Goal: Answer question/provide support: Share knowledge or assist other users

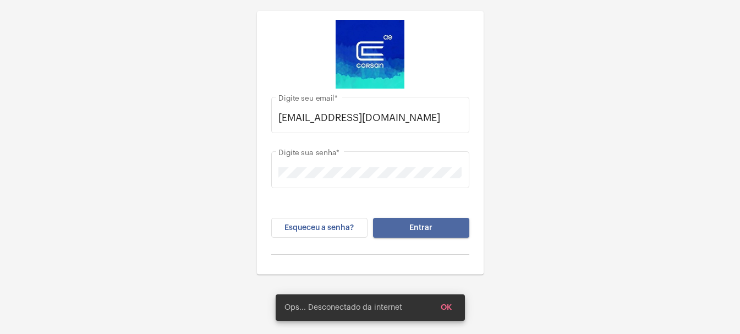
click at [452, 226] on button "Entrar" at bounding box center [421, 228] width 96 height 20
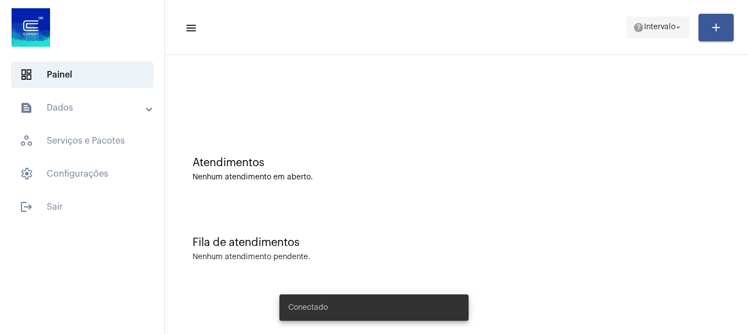
click at [639, 24] on mat-icon "help" at bounding box center [638, 27] width 11 height 11
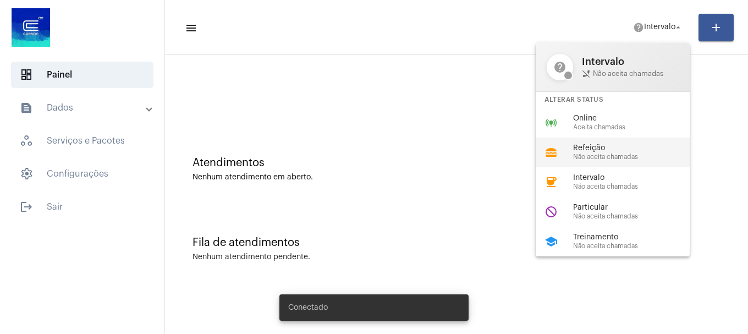
click at [613, 140] on div "lunch_dining Refeição Não aceita chamadas" at bounding box center [622, 153] width 172 height 30
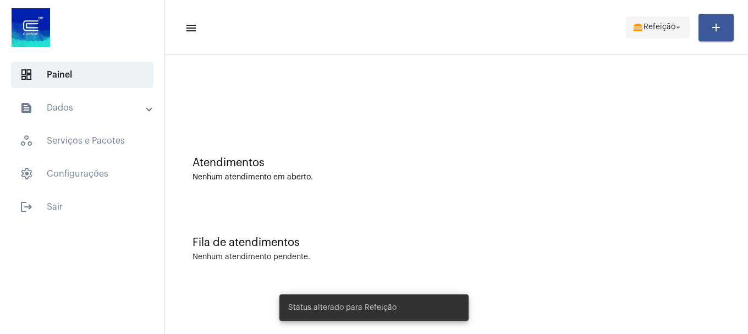
click at [667, 22] on span "lunch_dining Refeição arrow_drop_down" at bounding box center [658, 27] width 51 height 20
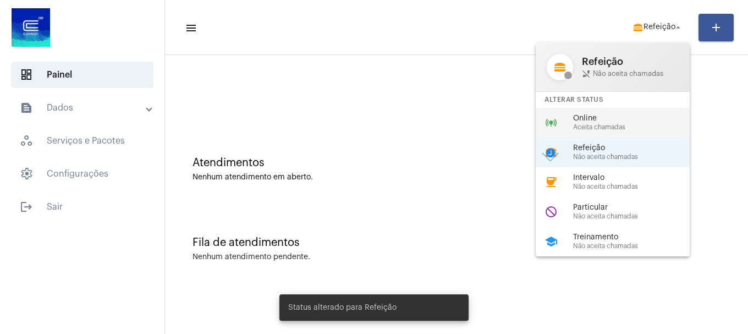
click at [617, 125] on span "Aceita chamadas" at bounding box center [635, 127] width 125 height 7
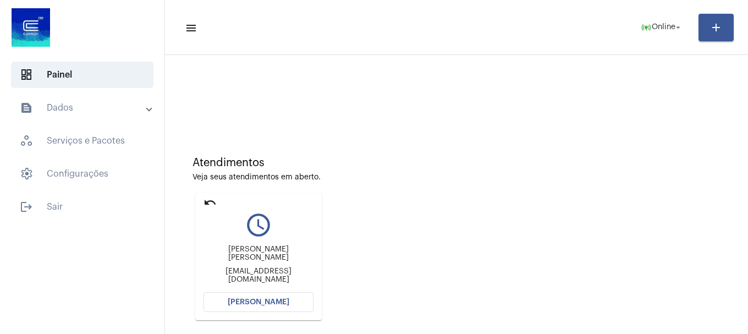
click at [221, 304] on button "[PERSON_NAME]" at bounding box center [259, 302] width 110 height 20
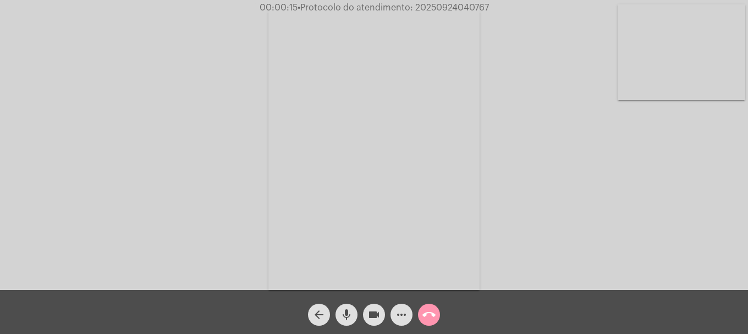
click at [409, 316] on button "more_horiz" at bounding box center [402, 315] width 22 height 22
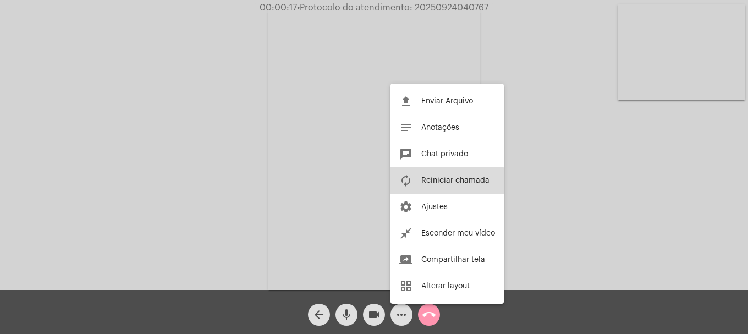
click at [434, 188] on button "autorenew Reiniciar chamada" at bounding box center [447, 180] width 113 height 26
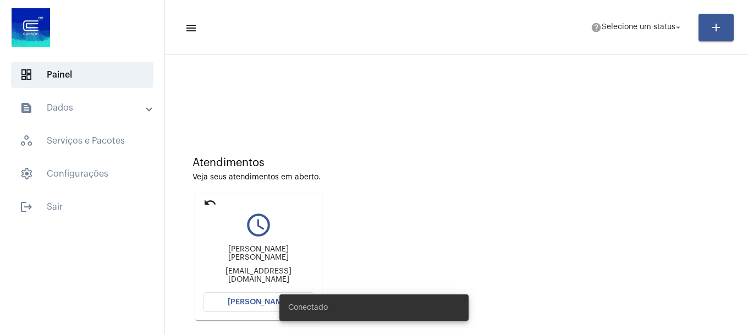
click at [215, 297] on button "[PERSON_NAME]" at bounding box center [259, 302] width 110 height 20
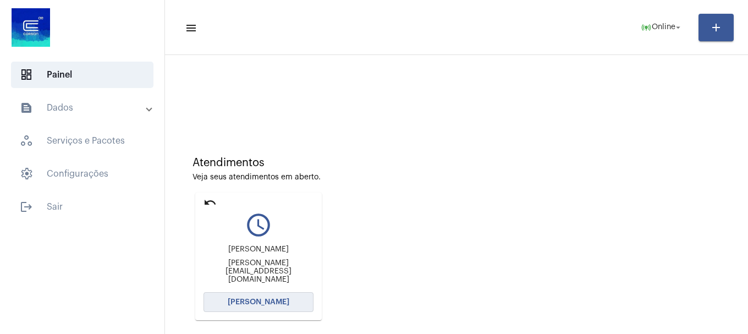
click at [257, 306] on button "[PERSON_NAME]" at bounding box center [259, 302] width 110 height 20
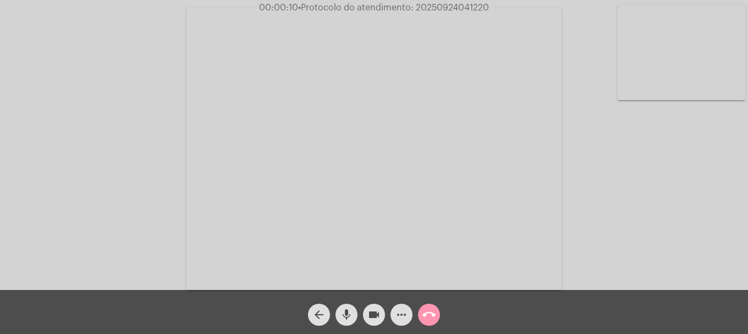
click at [335, 310] on div "mic" at bounding box center [347, 312] width 28 height 28
click at [346, 315] on mat-icon "mic_off" at bounding box center [346, 314] width 13 height 13
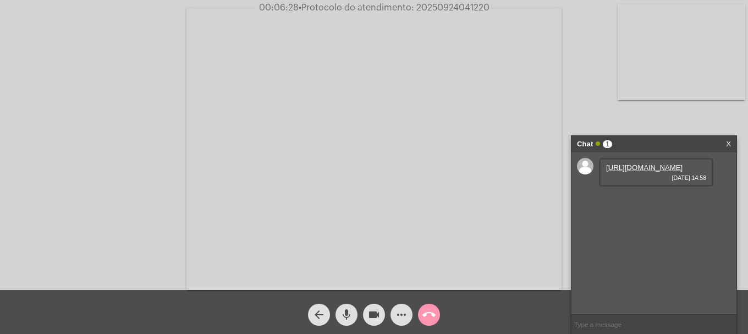
click at [660, 172] on link "[URL][DOMAIN_NAME]" at bounding box center [644, 167] width 76 height 8
click at [636, 203] on link "[URL][DOMAIN_NAME]" at bounding box center [644, 199] width 76 height 8
click at [642, 234] on link "[URL][DOMAIN_NAME]" at bounding box center [644, 230] width 76 height 8
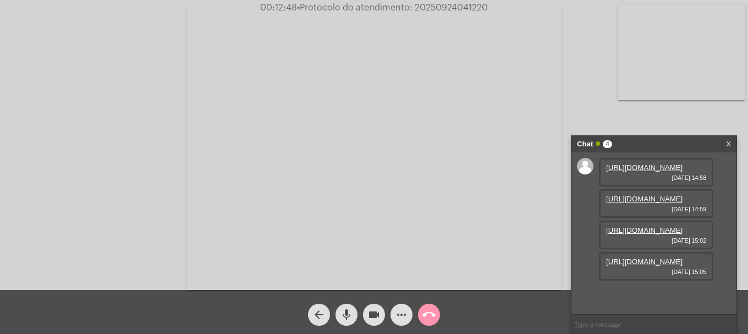
scroll to position [65, 0]
click at [627, 266] on link "[URL][DOMAIN_NAME]" at bounding box center [644, 261] width 76 height 8
click at [655, 293] on link "[URL][DOMAIN_NAME]" at bounding box center [644, 293] width 76 height 8
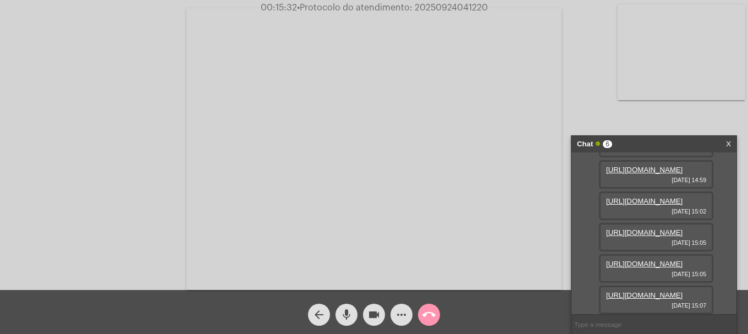
scroll to position [178, 0]
click at [608, 293] on link "[URL][DOMAIN_NAME]" at bounding box center [644, 295] width 76 height 8
click at [441, 8] on span "• Protocolo do atendimento: 20250924041220" at bounding box center [392, 7] width 191 height 9
copy span "20250924041220"
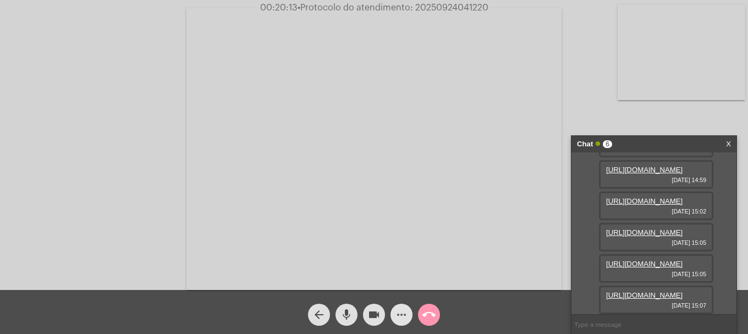
click at [405, 315] on mat-icon "more_horiz" at bounding box center [401, 314] width 13 height 13
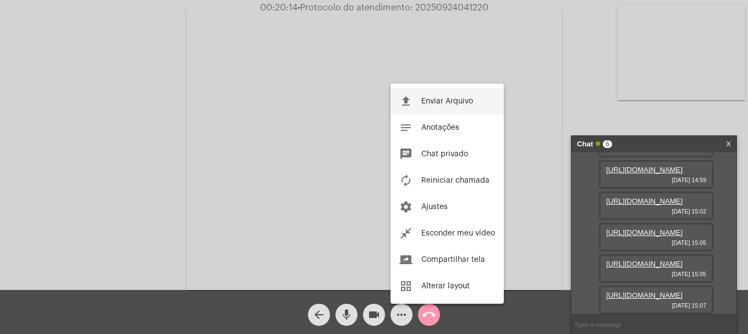
click at [422, 101] on span "Enviar Arquivo" at bounding box center [447, 101] width 52 height 8
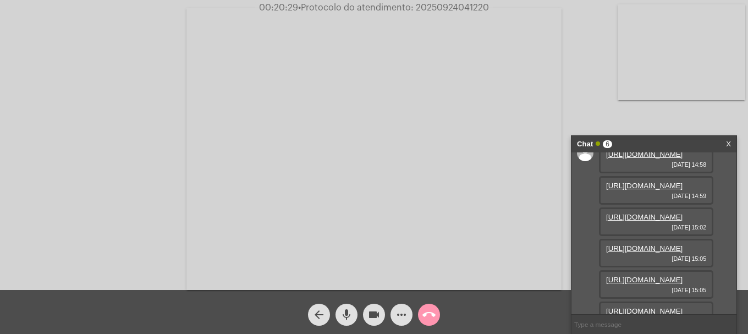
scroll to position [234, 0]
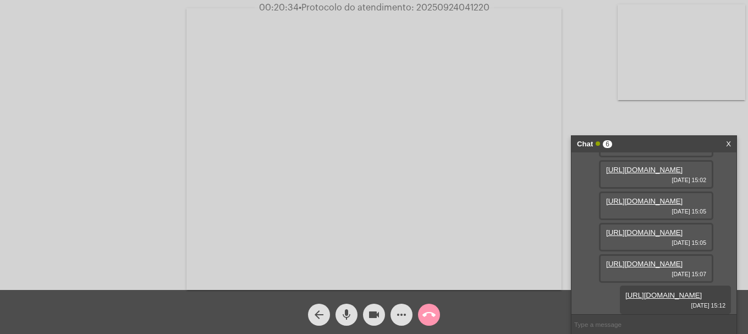
copy span "20250924041220"
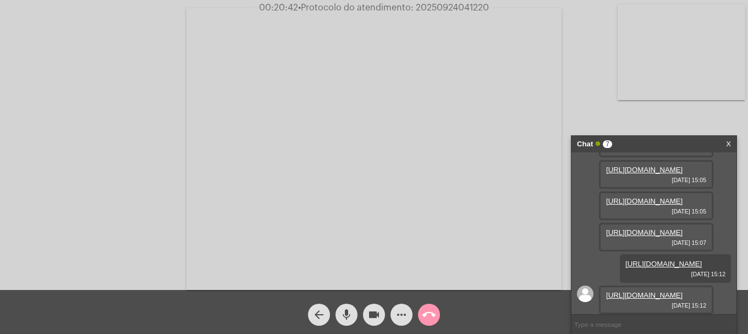
scroll to position [290, 0]
click at [653, 291] on link "[URL][DOMAIN_NAME]" at bounding box center [644, 295] width 76 height 8
click at [669, 322] on input "text" at bounding box center [654, 324] width 165 height 19
paste input "AGERGS - 0800 979 0066"
type input "AGERGS - 0800 979 0066"
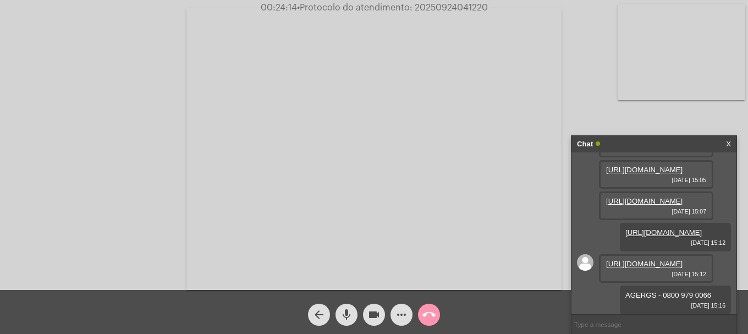
scroll to position [321, 0]
click at [429, 0] on div "Acessando Câmera e Microfone..." at bounding box center [374, 145] width 748 height 290
click at [426, 10] on span "• Protocolo do atendimento: 20250924041220" at bounding box center [392, 7] width 191 height 9
copy span "20250924041220"
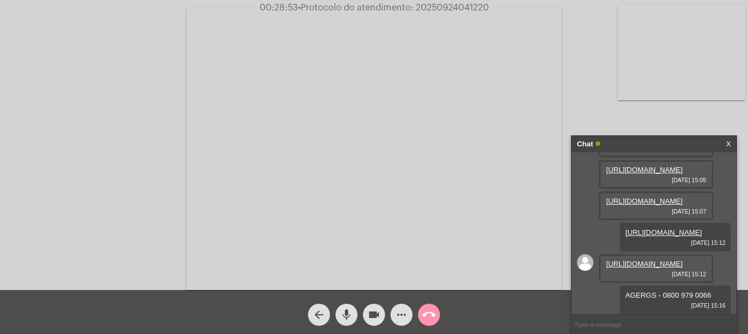
click at [668, 326] on input "text" at bounding box center [654, 324] width 165 height 19
paste input "20250924041220"
type input "20250924041220"
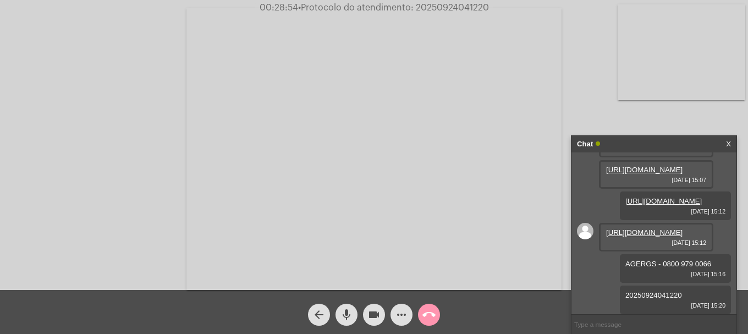
scroll to position [353, 0]
click at [433, 325] on span "call_end" at bounding box center [428, 315] width 13 height 22
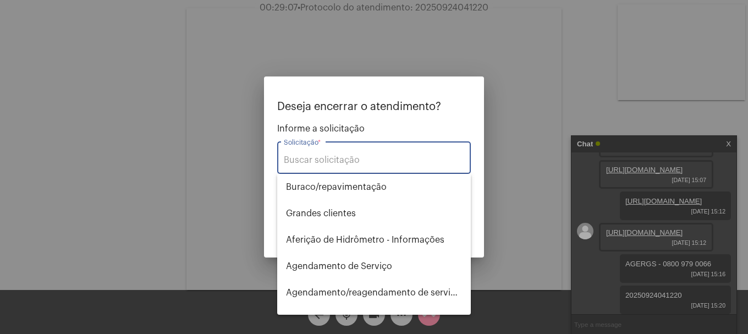
click at [369, 161] on input "Solicitação *" at bounding box center [374, 160] width 180 height 10
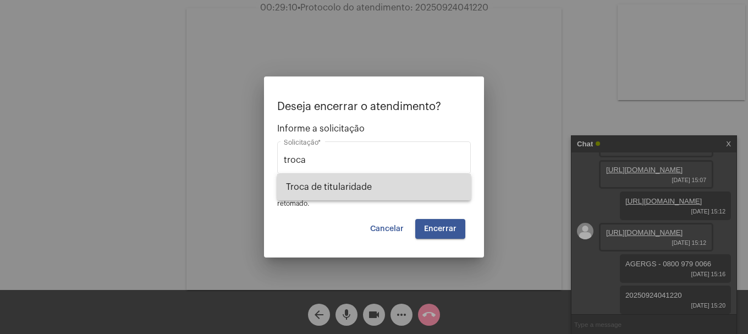
click at [366, 180] on span "Troca de titularidade" at bounding box center [374, 187] width 176 height 26
type input "Troca de titularidade"
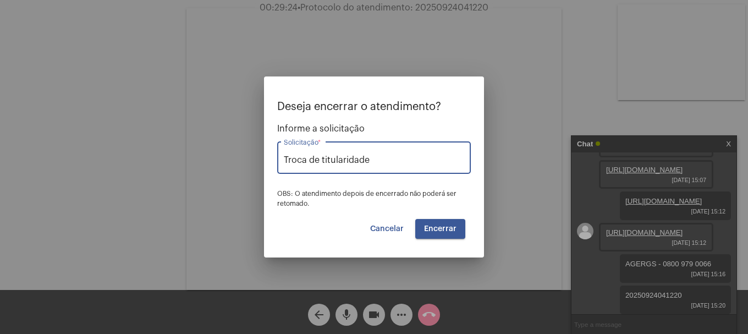
click at [445, 225] on span "Encerrar" at bounding box center [440, 229] width 32 height 8
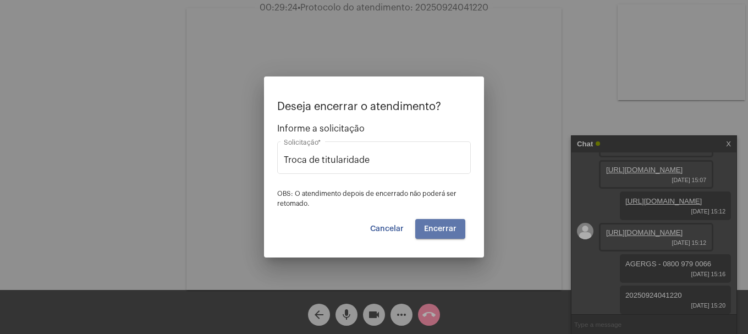
click at [445, 225] on span "Encerrar" at bounding box center [440, 229] width 32 height 8
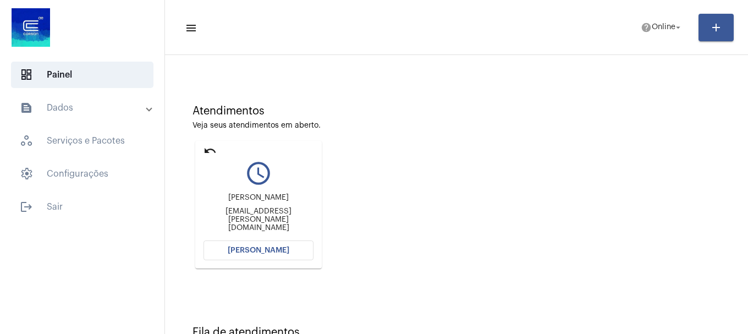
scroll to position [96, 0]
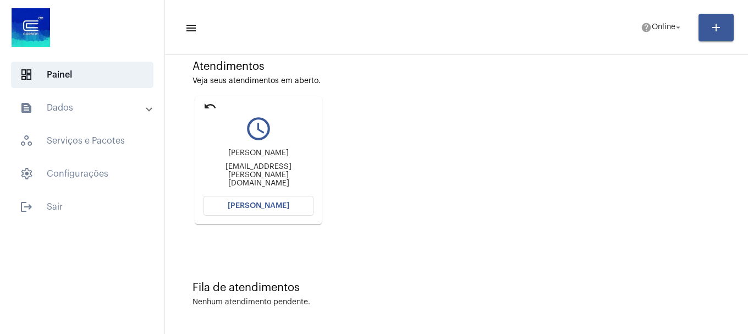
click at [251, 208] on span "[PERSON_NAME]" at bounding box center [259, 206] width 62 height 8
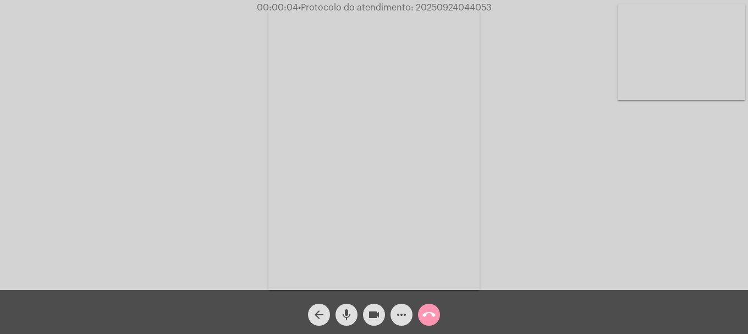
click at [348, 318] on mat-icon "mic" at bounding box center [346, 314] width 13 height 13
click at [348, 318] on mat-icon "mic_off" at bounding box center [346, 314] width 13 height 13
click at [403, 304] on span "more_horiz" at bounding box center [401, 315] width 13 height 22
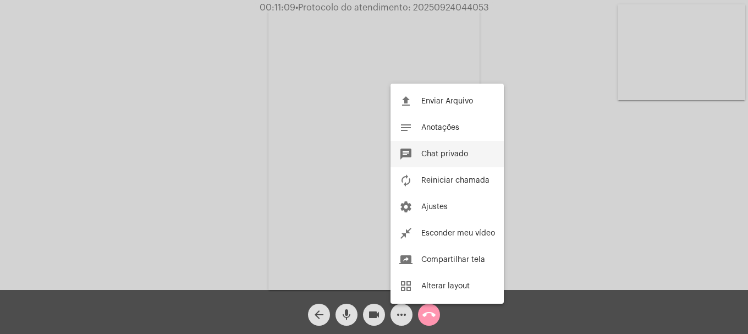
click at [456, 145] on button "chat Chat privado" at bounding box center [447, 154] width 113 height 26
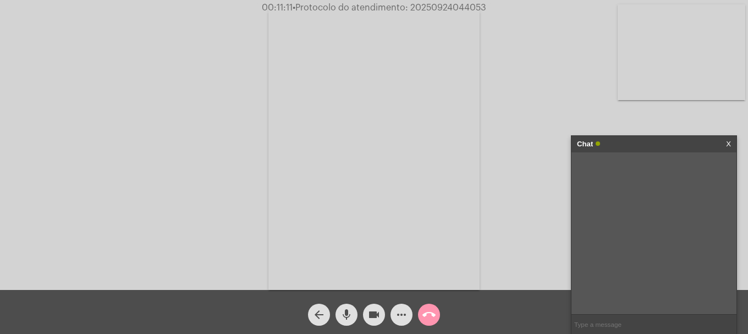
click at [651, 317] on input "text" at bounding box center [654, 324] width 165 height 19
paste input "AGERGS - 0800 979 0066"
type input "AGERGS - 0800 979 0066"
click at [608, 321] on input "text" at bounding box center [654, 324] width 165 height 19
paste input "Período da irregularidade: 07/2024 a 04/2025"
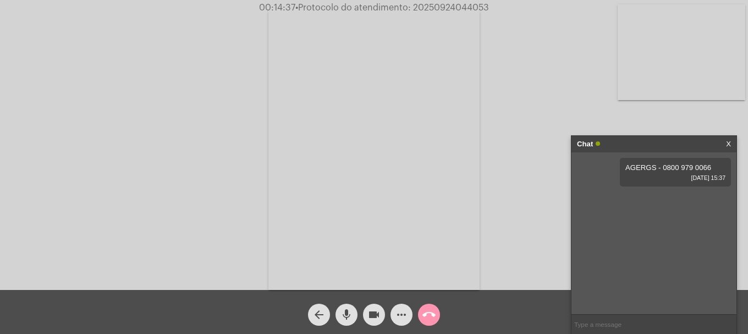
type input "Período da irregularidade: 07/2024 a 04/2025"
click at [424, 309] on mat-icon "call_end" at bounding box center [428, 314] width 13 height 13
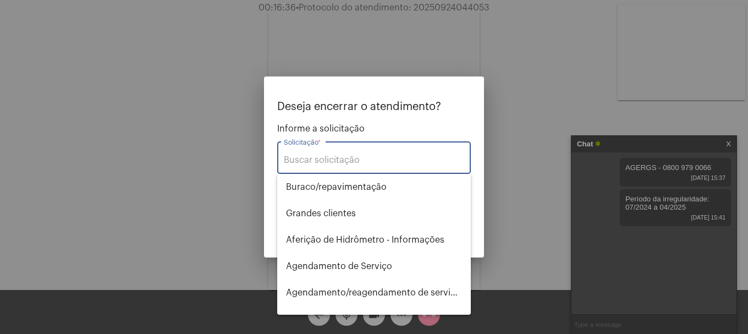
click at [455, 50] on div at bounding box center [374, 167] width 748 height 334
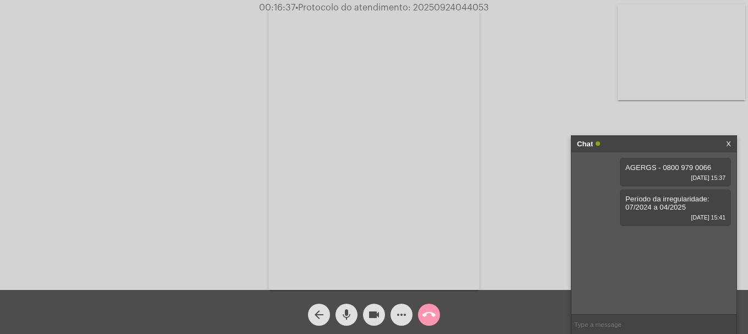
click at [456, 8] on span "• Protocolo do atendimento: 20250924044053" at bounding box center [392, 7] width 194 height 9
copy span "20250924044053"
click at [630, 314] on div at bounding box center [654, 324] width 165 height 20
click at [627, 318] on input "text" at bounding box center [654, 324] width 165 height 19
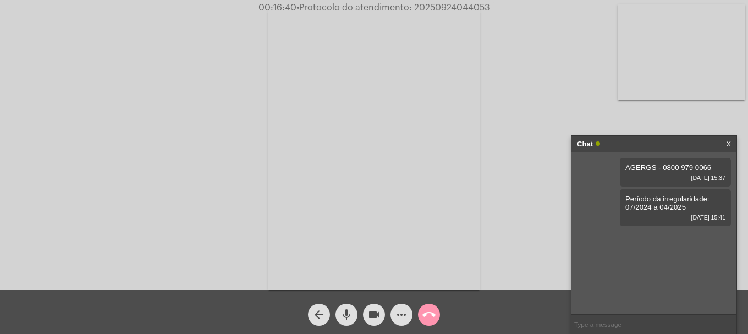
paste input "20250924044053"
type input "20250924044053"
click at [422, 319] on mat-icon "call_end" at bounding box center [428, 314] width 13 height 13
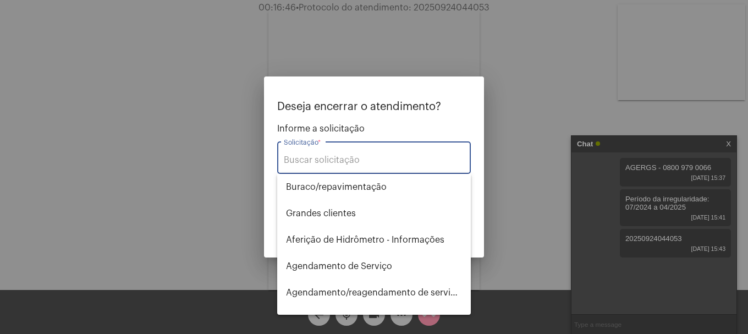
click at [357, 156] on input "Solicitação *" at bounding box center [374, 160] width 180 height 10
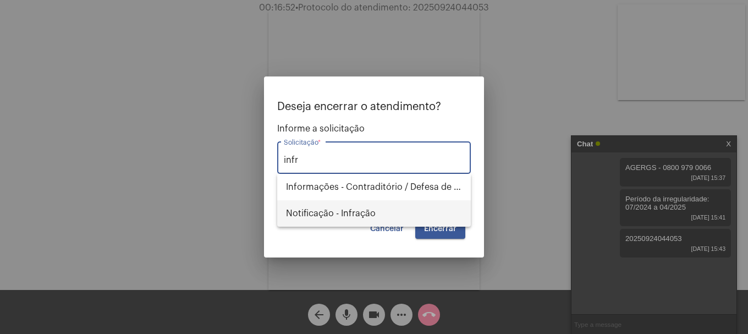
click at [371, 217] on span "Notificação - Infração" at bounding box center [374, 213] width 176 height 26
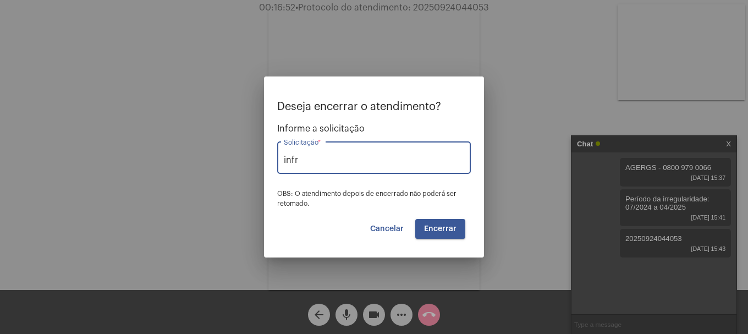
type input "Notificação - Infração"
click at [438, 229] on span "Encerrar" at bounding box center [440, 229] width 32 height 8
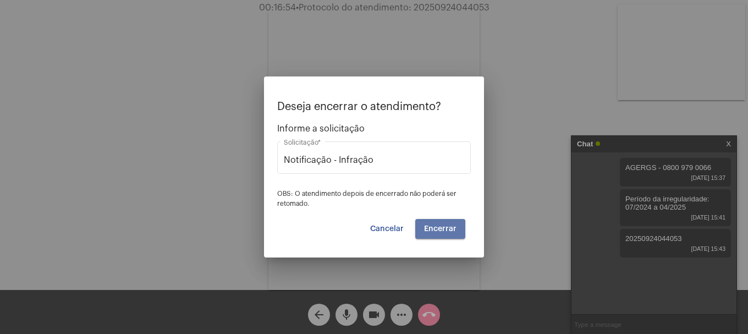
click at [438, 229] on span "Encerrar" at bounding box center [440, 229] width 32 height 8
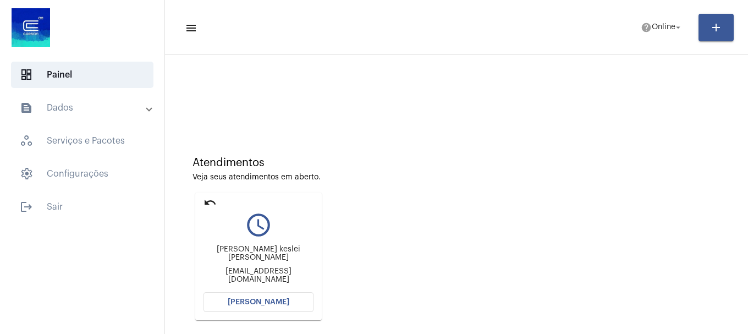
click at [259, 309] on button "[PERSON_NAME]" at bounding box center [259, 302] width 110 height 20
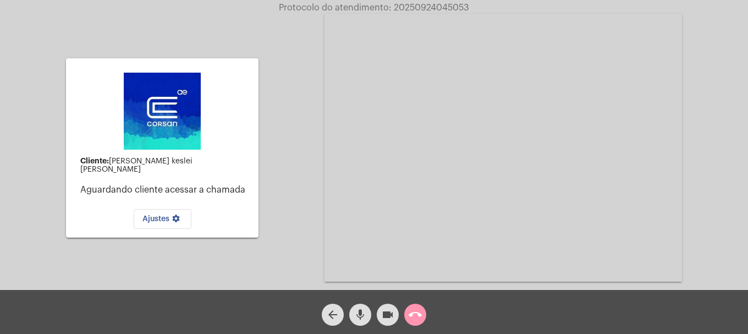
click at [328, 174] on video at bounding box center [504, 148] width 358 height 268
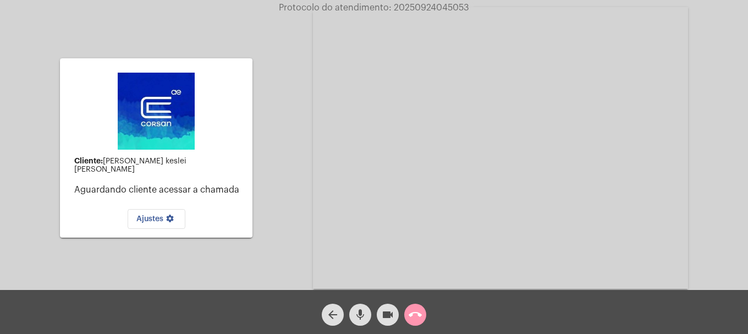
click at [293, 171] on div "Cliente: [PERSON_NAME] keslei [PERSON_NAME] Aguardando cliente acessar a chamad…" at bounding box center [374, 147] width 746 height 290
click at [361, 318] on mat-icon "mic" at bounding box center [360, 314] width 13 height 13
click at [360, 321] on mat-icon "mic_off" at bounding box center [360, 314] width 13 height 13
click at [360, 321] on mat-icon "mic" at bounding box center [360, 314] width 13 height 13
click at [360, 325] on span "mic_off" at bounding box center [360, 315] width 13 height 22
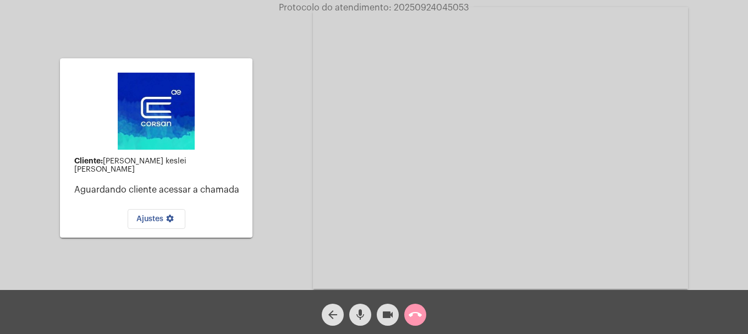
click at [356, 314] on mat-icon "mic" at bounding box center [360, 314] width 13 height 13
click at [359, 319] on mat-icon "mic_off" at bounding box center [360, 314] width 13 height 13
click at [359, 319] on mat-icon "mic" at bounding box center [360, 314] width 13 height 13
click at [358, 315] on mat-icon "mic_off" at bounding box center [360, 314] width 13 height 13
click at [422, 316] on button "call_end" at bounding box center [415, 315] width 22 height 22
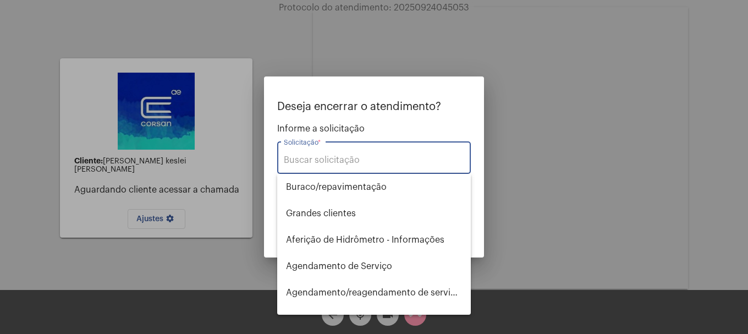
click at [378, 163] on input "Solicitação *" at bounding box center [374, 160] width 180 height 10
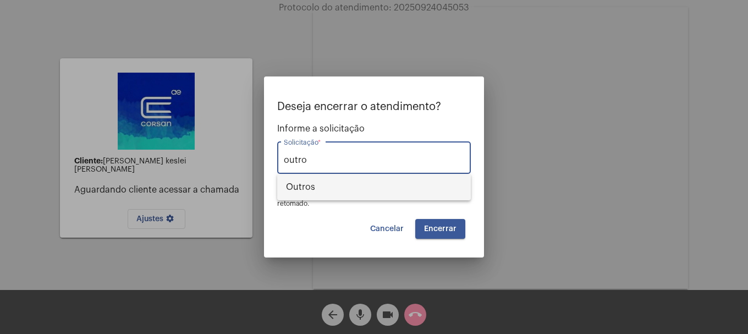
click at [343, 197] on span "Outros" at bounding box center [374, 187] width 176 height 26
type input "Outros"
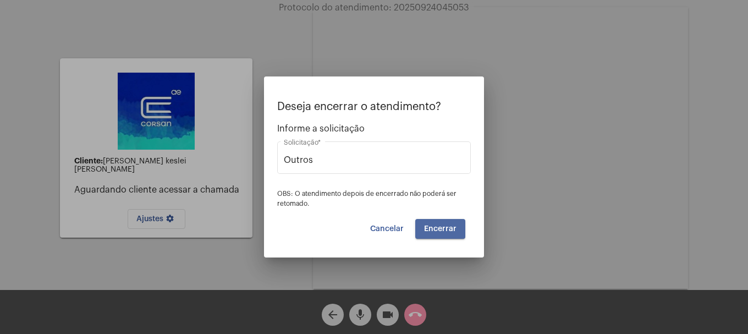
click at [439, 222] on button "Encerrar" at bounding box center [440, 229] width 50 height 20
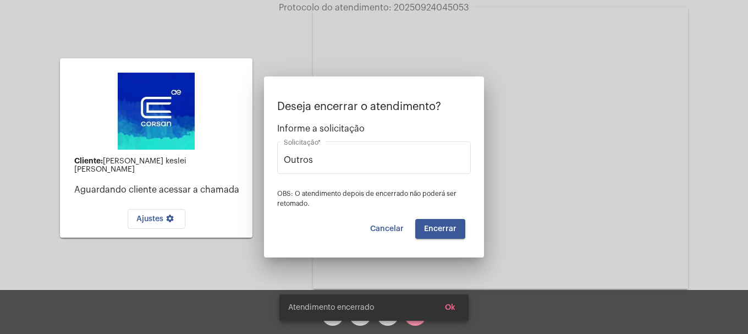
click at [441, 231] on video at bounding box center [500, 148] width 375 height 282
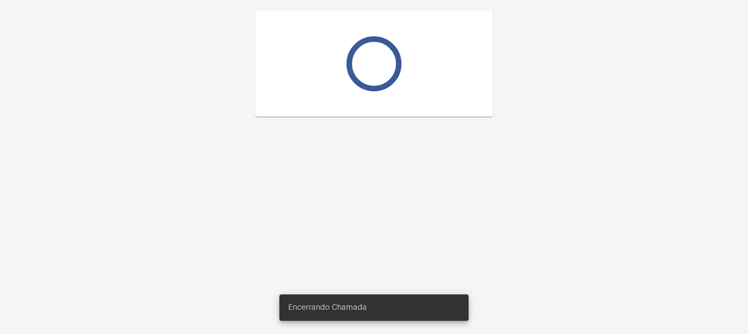
click at [441, 231] on div at bounding box center [374, 167] width 748 height 334
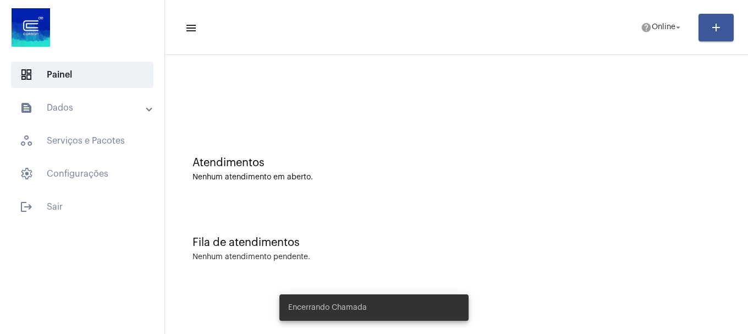
click at [59, 113] on mat-panel-title "text_snippet_outlined Dados" at bounding box center [83, 107] width 127 height 13
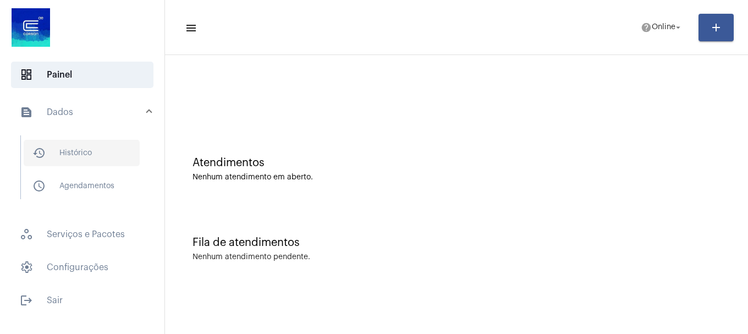
click at [67, 156] on span "history_outlined Histórico" at bounding box center [82, 153] width 116 height 26
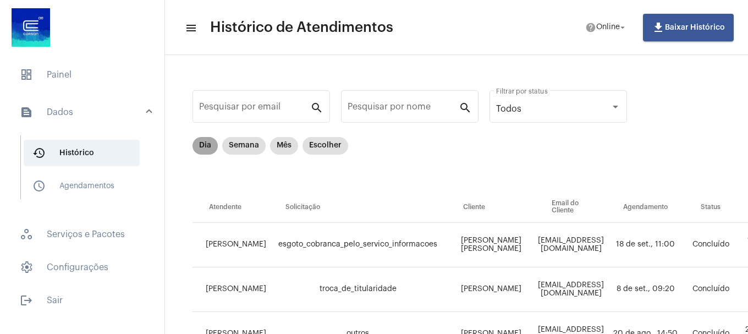
click at [209, 141] on mat-chip "Dia" at bounding box center [205, 146] width 25 height 18
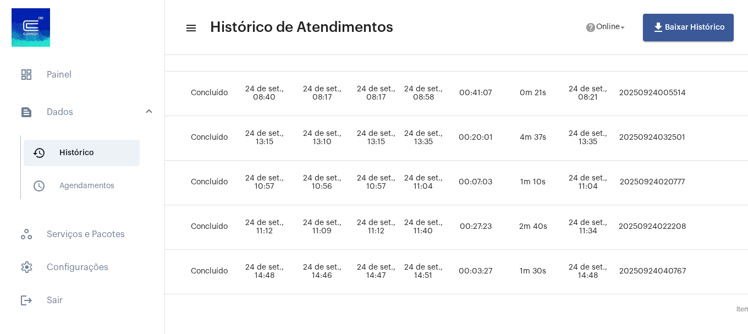
scroll to position [624, 473]
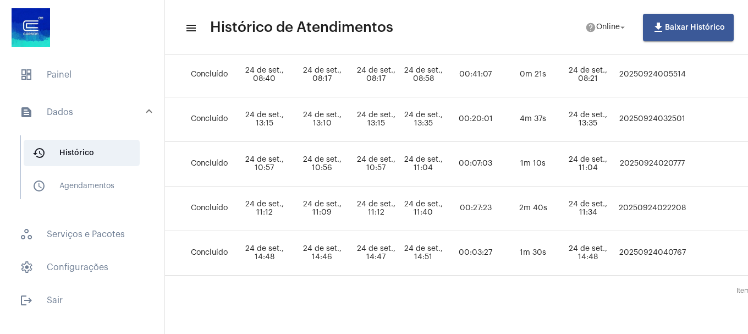
drag, startPoint x: 228, startPoint y: 326, endPoint x: 249, endPoint y: 314, distance: 24.6
click at [120, 322] on mat-sidenav-container "dashboard Painel text_snippet_outlined Dados history_outlined Histórico schedul…" at bounding box center [374, 167] width 748 height 334
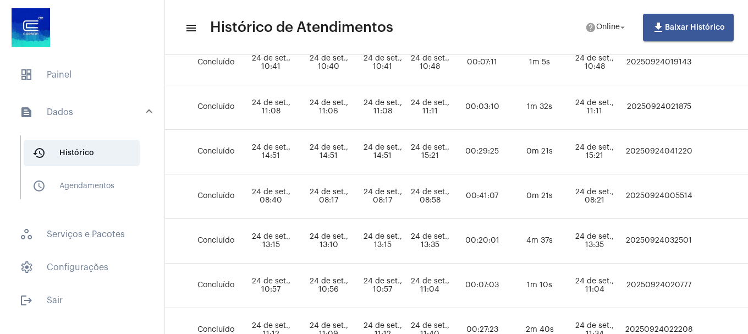
scroll to position [514, 466]
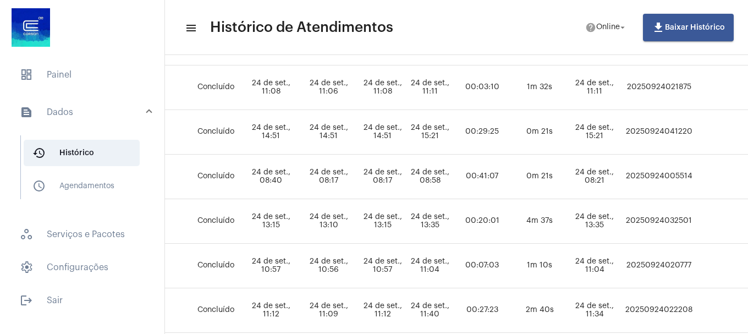
drag, startPoint x: 393, startPoint y: 184, endPoint x: 408, endPoint y: 184, distance: 14.9
click at [358, 184] on td "24 de set., 08:17" at bounding box center [329, 177] width 58 height 45
click at [300, 189] on td "24 de set., 08:40" at bounding box center [271, 177] width 58 height 45
drag, startPoint x: 323, startPoint y: 180, endPoint x: 341, endPoint y: 182, distance: 17.7
click at [300, 182] on td "24 de set., 08:40" at bounding box center [271, 177] width 58 height 45
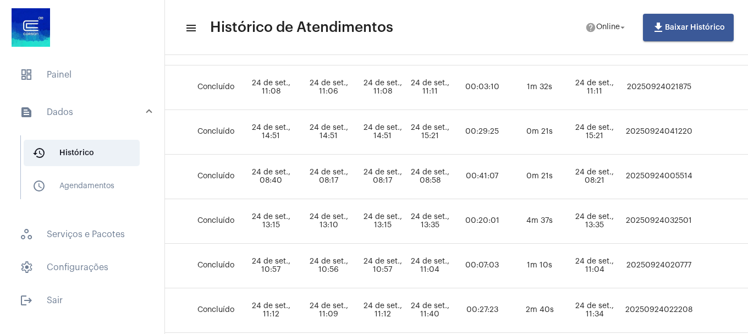
click at [567, 186] on td "0m 21s" at bounding box center [539, 177] width 55 height 45
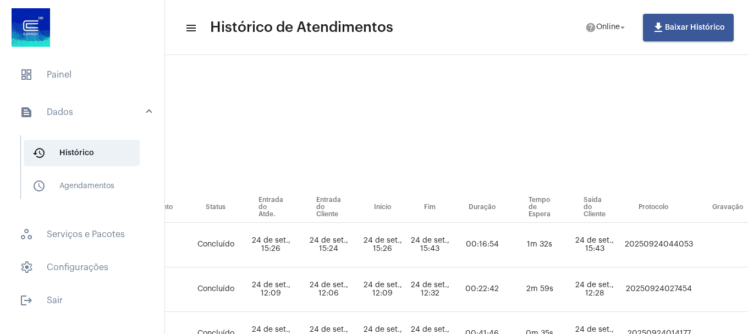
scroll to position [0, 0]
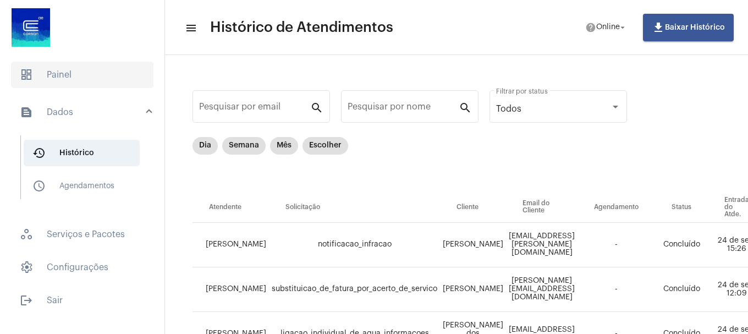
click at [74, 79] on span "dashboard Painel" at bounding box center [82, 75] width 142 height 26
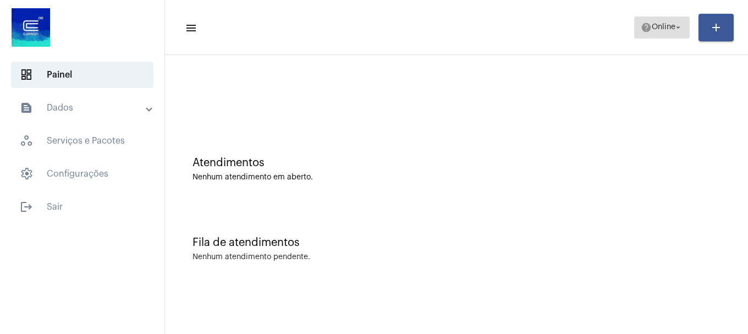
click at [654, 34] on span "help Online arrow_drop_down" at bounding box center [662, 27] width 42 height 20
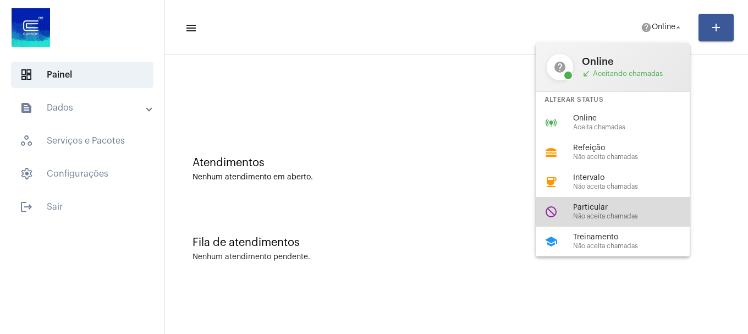
click at [649, 204] on span "Particular" at bounding box center [635, 208] width 125 height 8
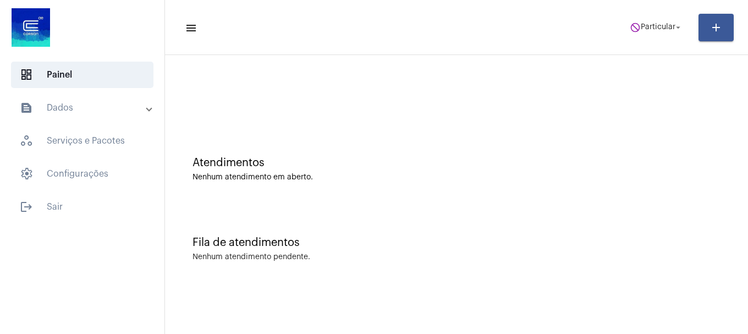
click at [666, 40] on mat-toolbar-row "menu do_not_disturb Particular arrow_drop_down add" at bounding box center [456, 27] width 583 height 35
click at [663, 36] on span "do_not_disturb Particular arrow_drop_down" at bounding box center [656, 27] width 53 height 20
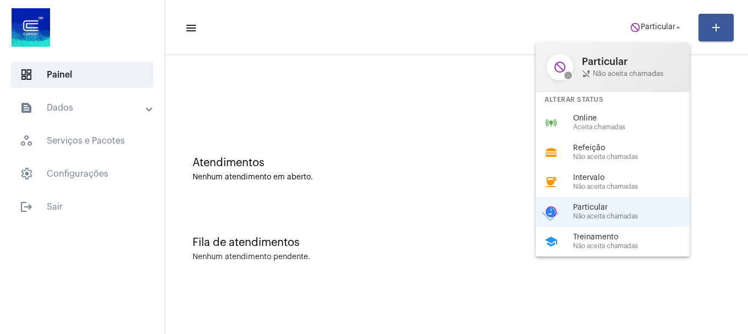
click at [638, 106] on div "Alterar Status" at bounding box center [613, 100] width 154 height 16
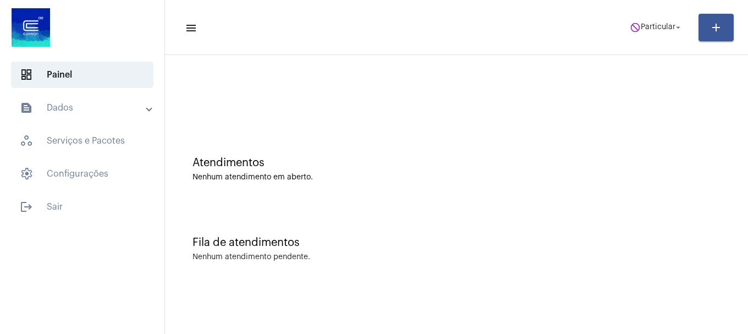
click at [623, 135] on div "Atendimentos Nenhum atendimento em aberto." at bounding box center [457, 164] width 572 height 80
drag, startPoint x: 652, startPoint y: 41, endPoint x: 655, endPoint y: 29, distance: 12.5
click at [654, 34] on mat-toolbar-row "menu do_not_disturb Particular arrow_drop_down add" at bounding box center [456, 27] width 583 height 35
click at [656, 29] on span "Particular" at bounding box center [658, 28] width 35 height 8
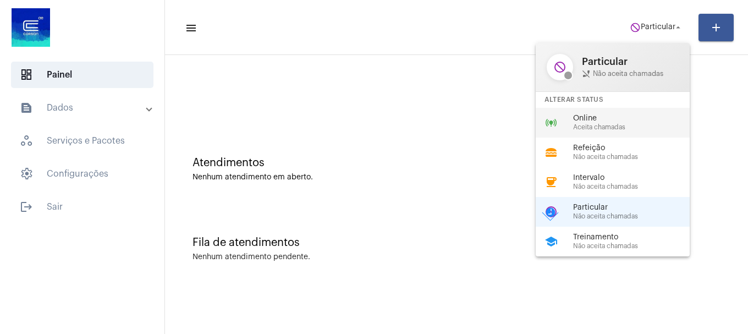
click at [611, 122] on span "Online" at bounding box center [635, 118] width 125 height 8
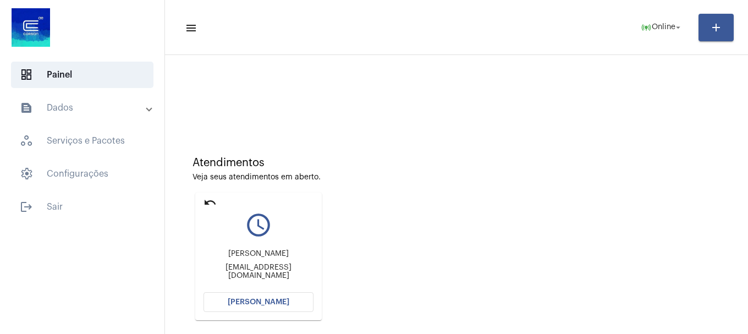
click at [294, 303] on button "[PERSON_NAME]" at bounding box center [259, 302] width 110 height 20
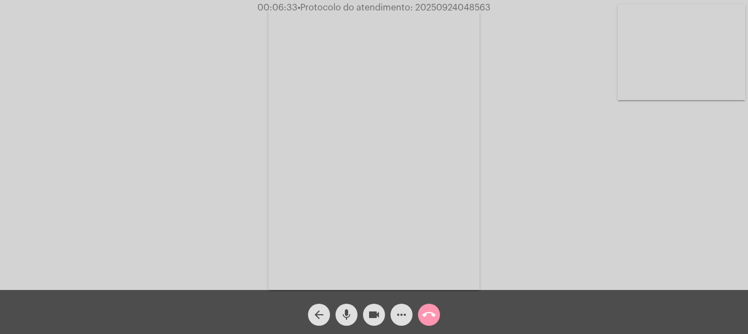
click at [463, 7] on span "• Protocolo do atendimento: 20250924048563" at bounding box center [394, 7] width 193 height 9
copy span "20250924048563"
click at [409, 313] on button "more_horiz" at bounding box center [402, 315] width 22 height 22
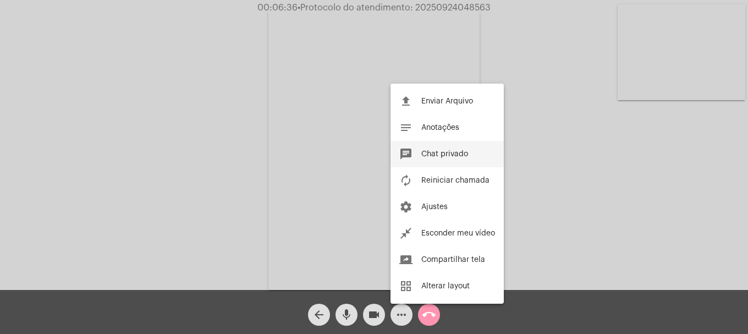
click at [463, 157] on span "Chat privado" at bounding box center [444, 154] width 47 height 8
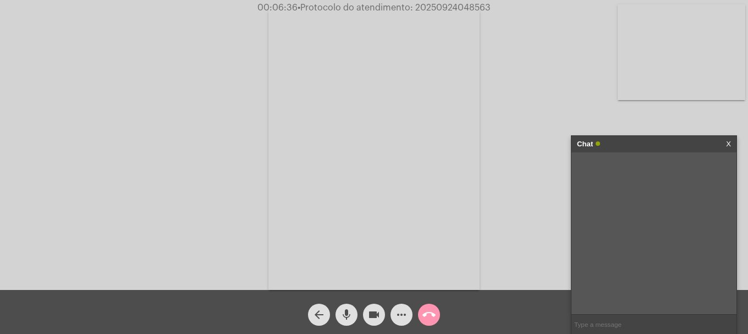
click at [636, 327] on input "text" at bounding box center [654, 324] width 165 height 19
paste input "20250924048563"
type input "20250924048563"
click at [436, 308] on button "call_end" at bounding box center [429, 315] width 22 height 22
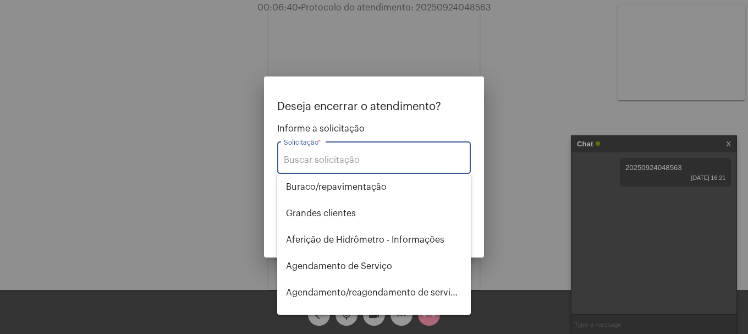
click at [419, 152] on div "Solicitação *" at bounding box center [374, 156] width 180 height 35
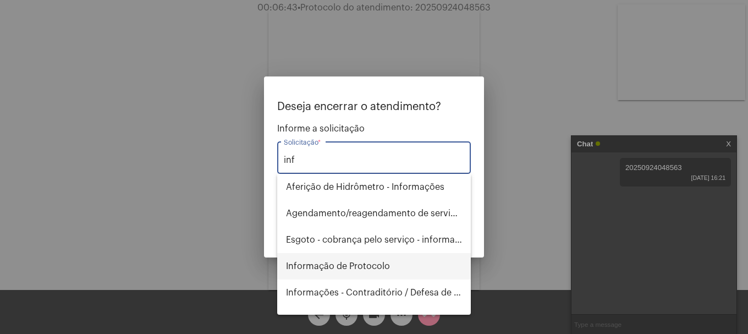
click at [400, 268] on span "Informação de Protocolo" at bounding box center [374, 266] width 176 height 26
type input "Informação de Protocolo"
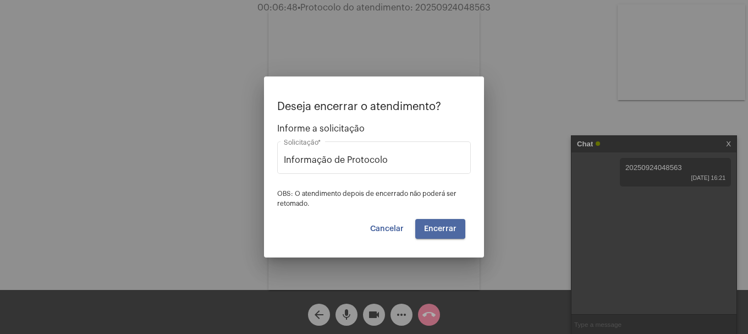
click at [419, 223] on button "Encerrar" at bounding box center [440, 229] width 50 height 20
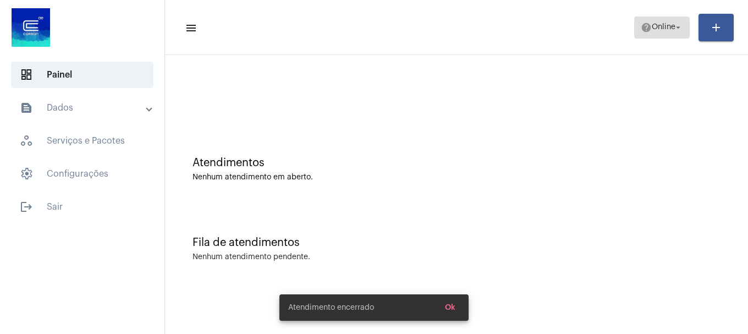
click at [657, 29] on span "Online" at bounding box center [664, 28] width 24 height 8
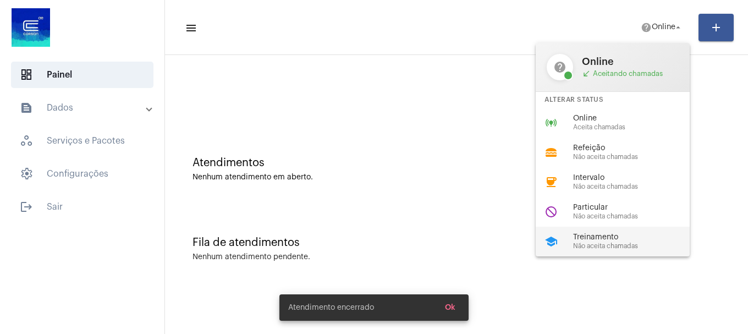
click at [617, 238] on span "Treinamento" at bounding box center [635, 237] width 125 height 8
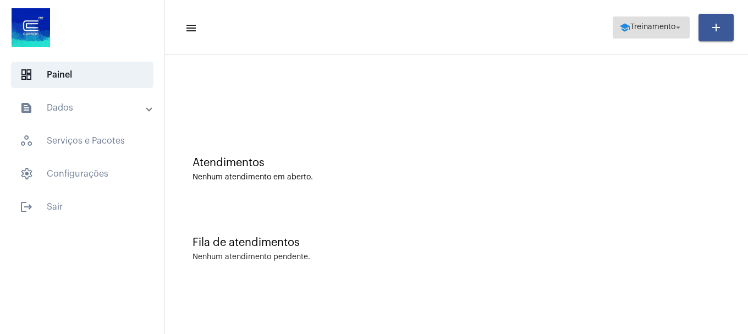
click at [683, 34] on span "school Treinamento arrow_drop_down" at bounding box center [651, 27] width 64 height 20
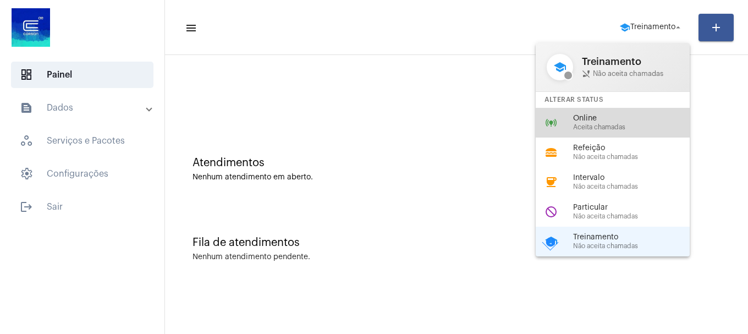
click at [644, 118] on span "Online" at bounding box center [635, 118] width 125 height 8
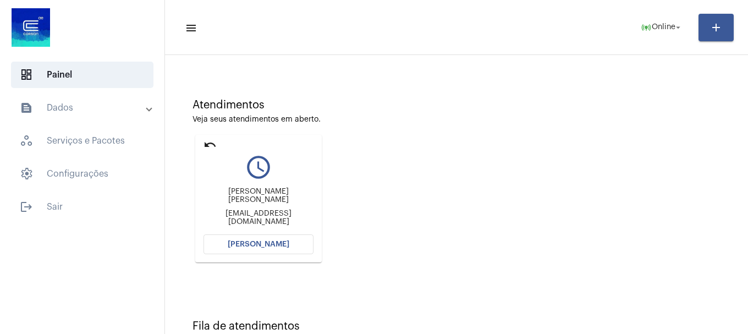
scroll to position [96, 0]
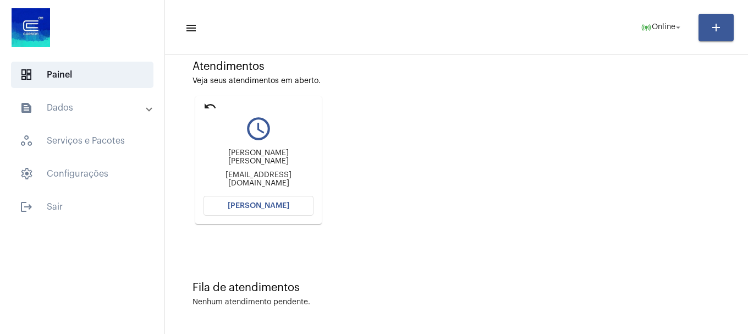
click at [287, 208] on button "[PERSON_NAME]" at bounding box center [259, 206] width 110 height 20
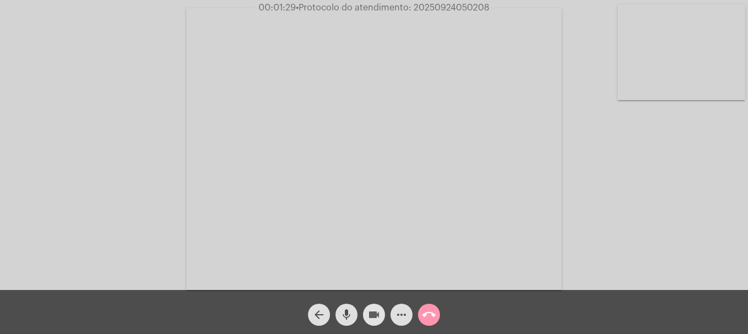
click at [381, 310] on button "videocam" at bounding box center [374, 315] width 22 height 22
click at [355, 313] on button "mic" at bounding box center [347, 315] width 22 height 22
click at [374, 306] on span "videocam_off" at bounding box center [373, 315] width 13 height 22
click at [339, 315] on button "mic_off" at bounding box center [347, 315] width 22 height 22
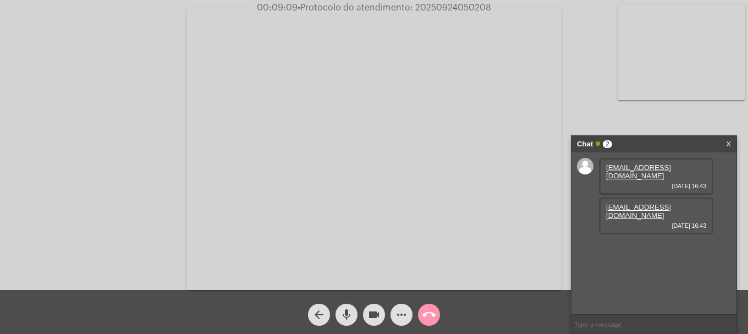
click at [370, 315] on mat-icon "videocam" at bounding box center [373, 314] width 13 height 13
click at [343, 315] on mat-icon "mic" at bounding box center [346, 314] width 13 height 13
drag, startPoint x: 642, startPoint y: 218, endPoint x: 594, endPoint y: 171, distance: 68.1
click at [594, 171] on div "[EMAIL_ADDRESS][DOMAIN_NAME] [DATE] 16:43 [EMAIL_ADDRESS][DOMAIN_NAME] [DATE] 1…" at bounding box center [654, 233] width 165 height 162
copy div "[EMAIL_ADDRESS][DOMAIN_NAME] [DATE] 16:43 [EMAIL_ADDRESS][DOMAIN_NAME]"
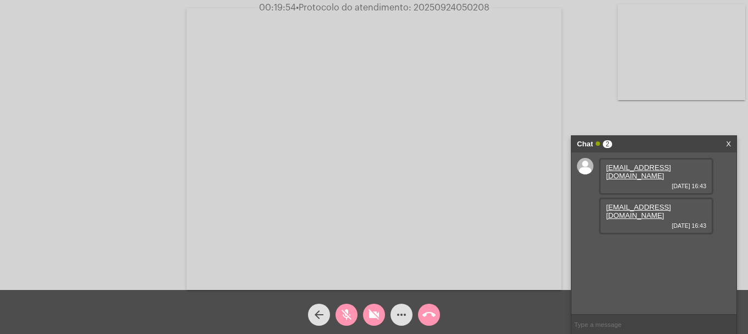
click at [377, 316] on mat-icon "videocam_off" at bounding box center [373, 314] width 13 height 13
click at [356, 317] on button "mic_off" at bounding box center [347, 315] width 22 height 22
drag, startPoint x: 629, startPoint y: 254, endPoint x: 603, endPoint y: 241, distance: 29.0
click at [603, 241] on div "[PHONE_NUMBER] ([PERSON_NAME] [PERSON_NAME]) [DATE] 16:56" at bounding box center [656, 259] width 114 height 45
copy span "[PHONE_NUMBER] ([PERSON_NAME] [PERSON_NAME])"
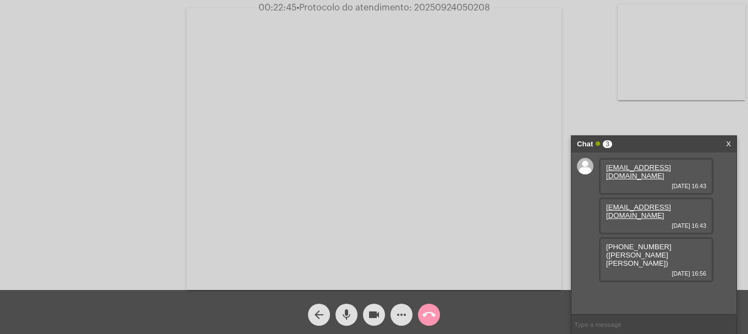
click at [425, 311] on mat-icon "call_end" at bounding box center [428, 314] width 13 height 13
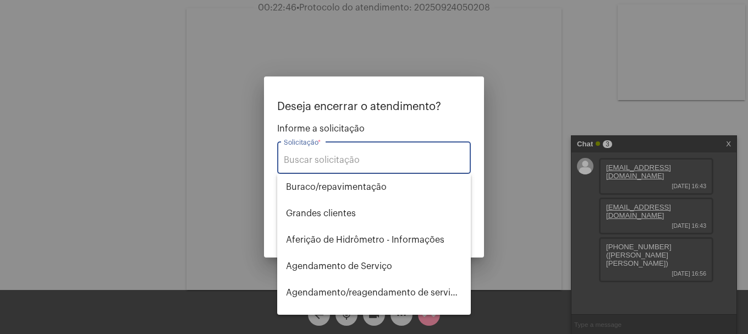
click at [370, 154] on div "Solicitação *" at bounding box center [374, 156] width 180 height 35
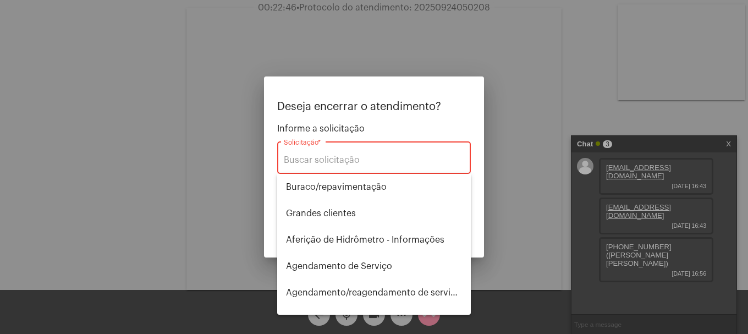
click at [365, 161] on input "Solicitação *" at bounding box center [374, 160] width 180 height 10
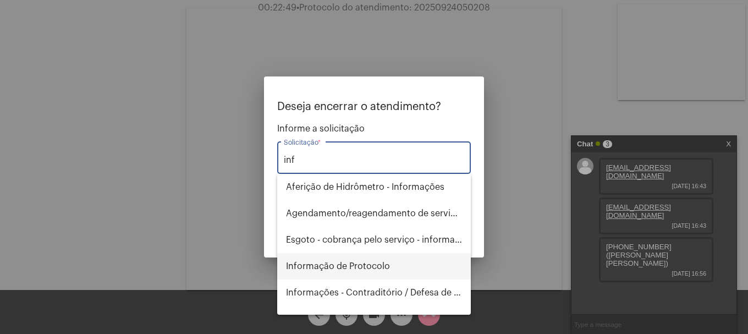
click at [368, 265] on span "Informação de Protocolo" at bounding box center [374, 266] width 176 height 26
type input "Informação de Protocolo"
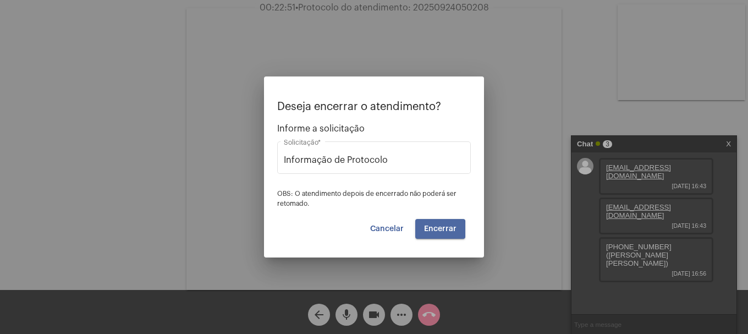
click at [431, 229] on span "Encerrar" at bounding box center [440, 229] width 32 height 8
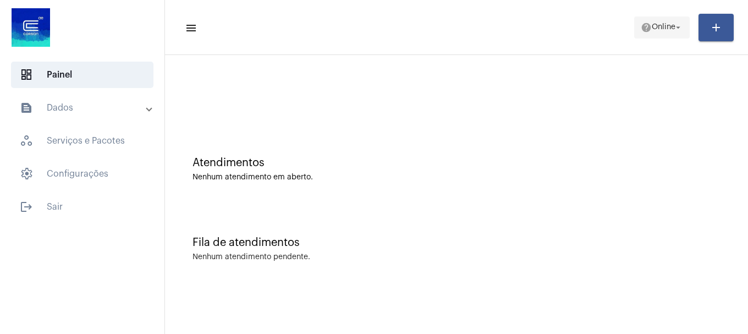
click at [636, 25] on button "help Online arrow_drop_down" at bounding box center [662, 28] width 56 height 22
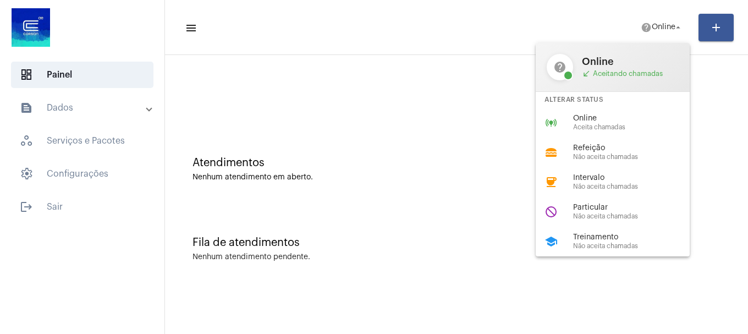
click at [422, 88] on div at bounding box center [374, 167] width 748 height 334
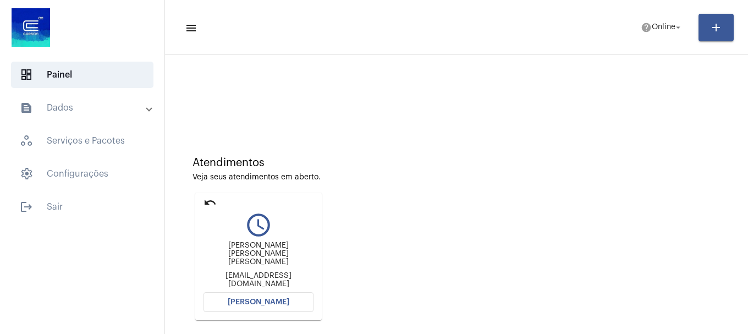
click at [234, 294] on button "[PERSON_NAME]" at bounding box center [259, 302] width 110 height 20
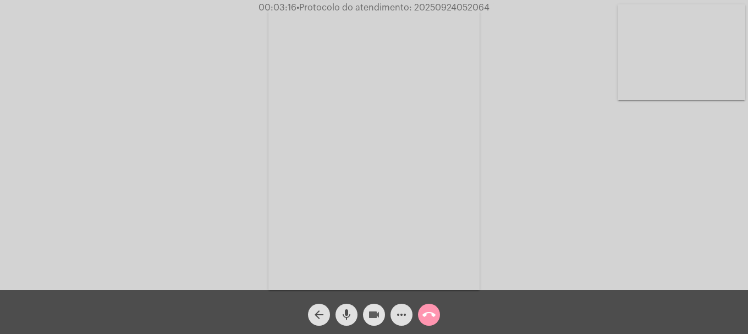
click at [372, 319] on mat-icon "videocam" at bounding box center [373, 314] width 13 height 13
click at [350, 315] on mat-icon "mic" at bounding box center [346, 314] width 13 height 13
click at [350, 315] on mat-icon "mic_off" at bounding box center [346, 314] width 13 height 13
click at [349, 314] on mat-icon "mic" at bounding box center [346, 314] width 13 height 13
click at [350, 314] on mat-icon "mic_off" at bounding box center [346, 314] width 13 height 13
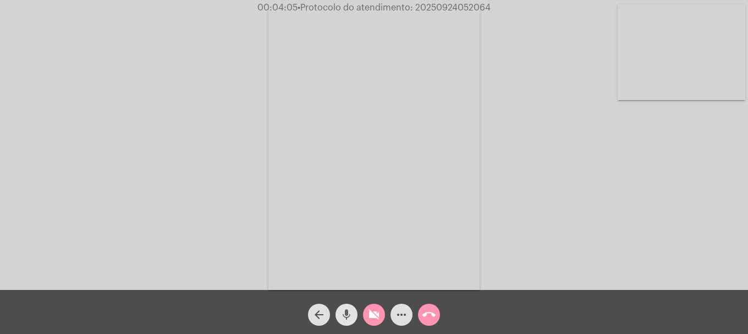
click at [370, 314] on mat-icon "videocam_off" at bounding box center [373, 314] width 13 height 13
click at [374, 317] on mat-icon "videocam" at bounding box center [373, 314] width 13 height 13
click at [345, 312] on mat-icon "mic" at bounding box center [346, 314] width 13 height 13
click at [371, 312] on mat-icon "videocam_off" at bounding box center [373, 314] width 13 height 13
click at [358, 313] on div "mic_off" at bounding box center [347, 312] width 28 height 28
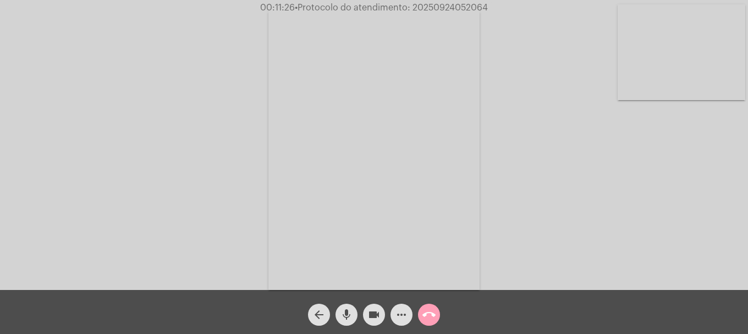
click at [427, 322] on span "call_end" at bounding box center [428, 315] width 13 height 22
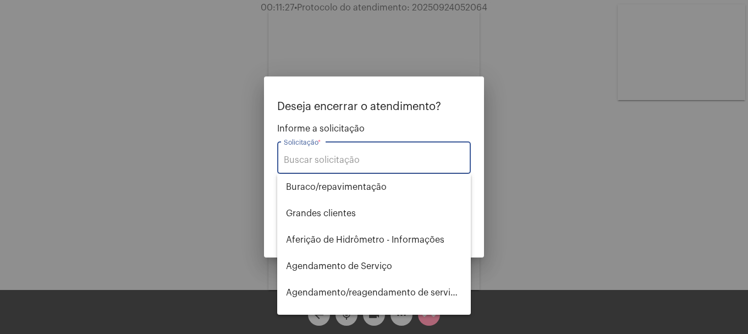
click at [371, 156] on input "Solicitação *" at bounding box center [374, 160] width 180 height 10
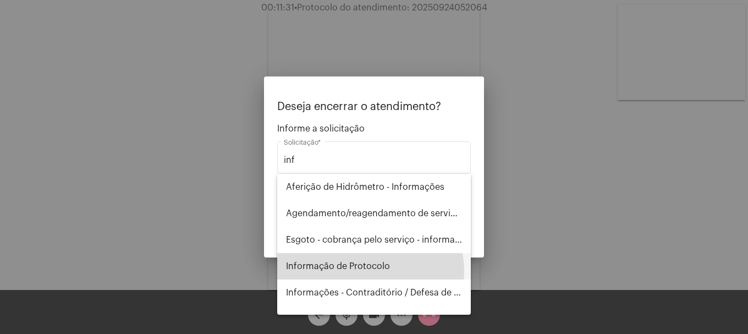
click at [366, 271] on span "Informação de Protocolo" at bounding box center [374, 266] width 176 height 26
type input "Informação de Protocolo"
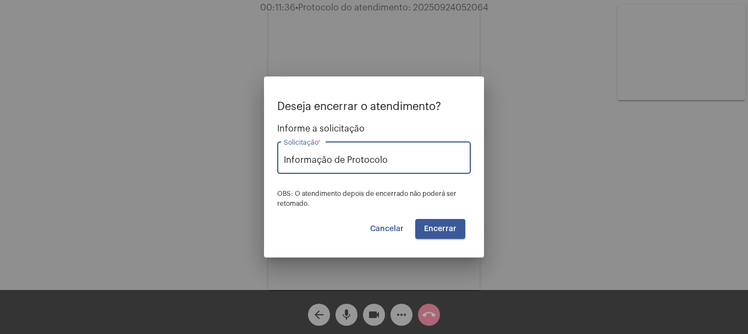
click at [458, 236] on button "Encerrar" at bounding box center [440, 229] width 50 height 20
